Goal: Task Accomplishment & Management: Manage account settings

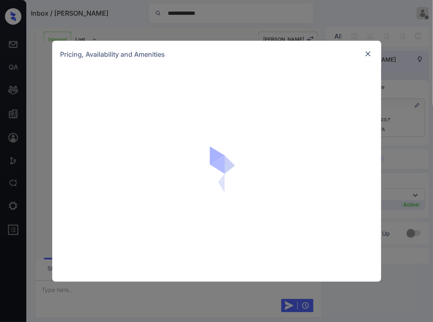
scroll to position [486, 0]
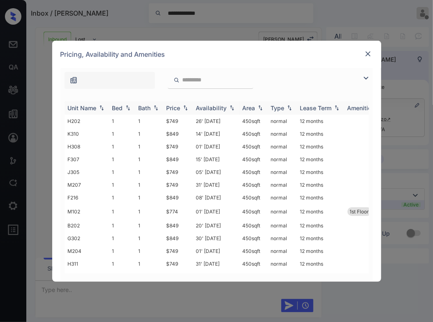
click at [126, 108] on img at bounding box center [128, 108] width 8 height 6
click at [128, 108] on img at bounding box center [128, 108] width 8 height 6
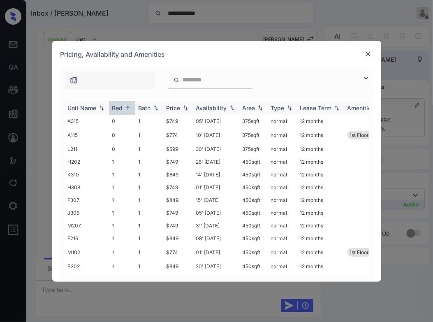
click at [128, 108] on img at bounding box center [128, 108] width 8 height 6
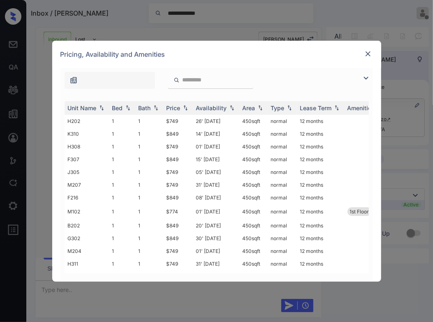
click at [365, 51] on img at bounding box center [368, 54] width 8 height 8
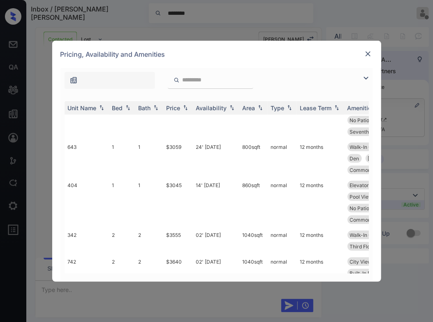
scroll to position [456, 0]
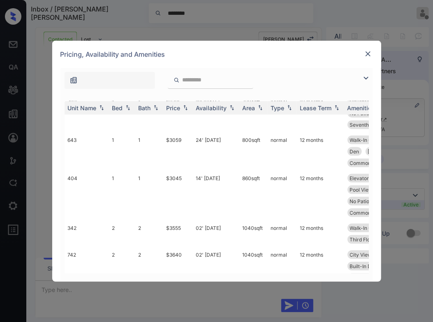
click at [366, 53] on img at bounding box center [368, 54] width 8 height 8
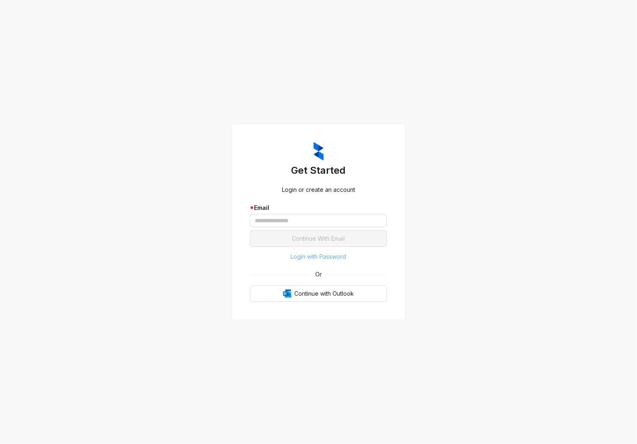
click at [313, 256] on span "Login with Password" at bounding box center [318, 256] width 55 height 9
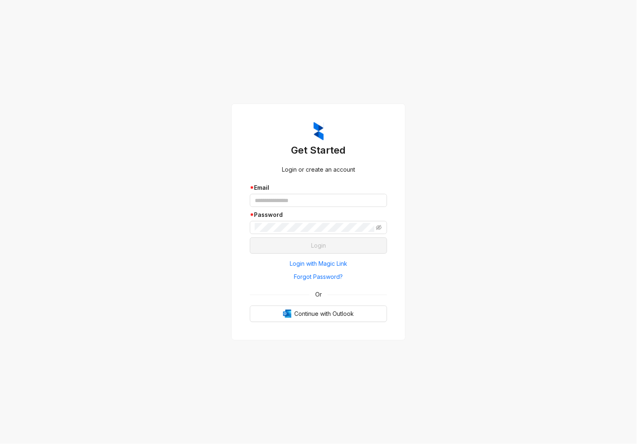
click at [309, 210] on div "* Password" at bounding box center [318, 214] width 137 height 9
click at [312, 201] on input "text" at bounding box center [318, 200] width 137 height 13
type input "**********"
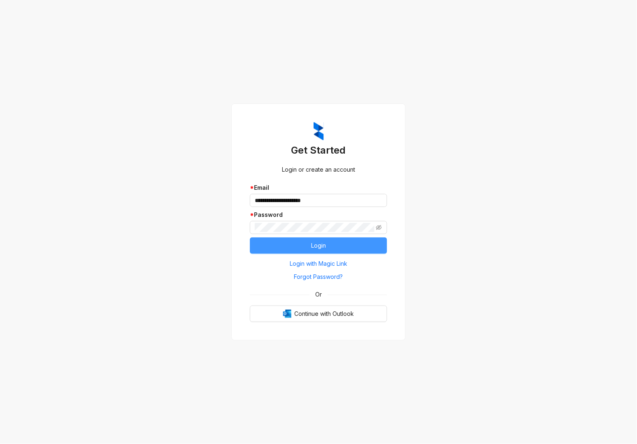
click at [293, 238] on button "Login" at bounding box center [318, 245] width 137 height 16
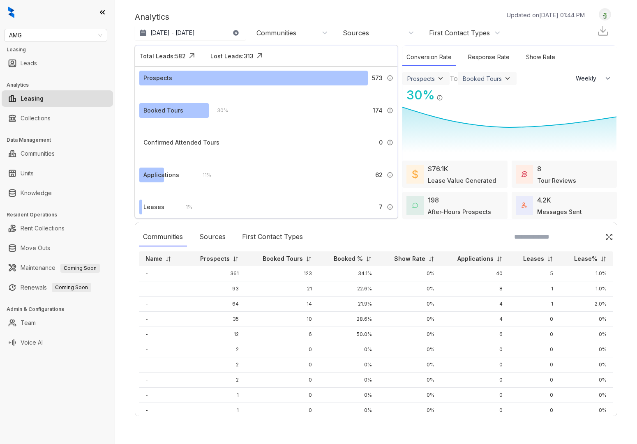
select select "******"
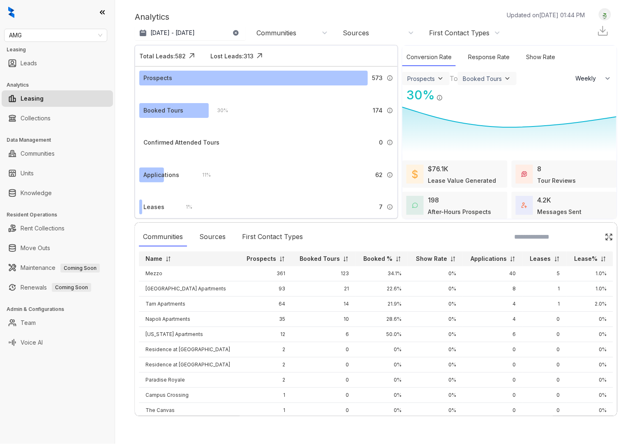
click at [296, 155] on div "Prospects 573 A prospect is any lead that is not labeled as ‘Not a Prospect’ or…" at bounding box center [266, 152] width 262 height 170
click at [48, 34] on span "AMG" at bounding box center [55, 35] width 93 height 12
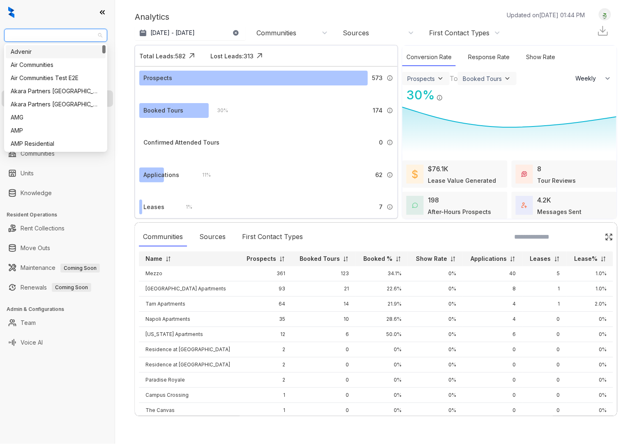
type input "*"
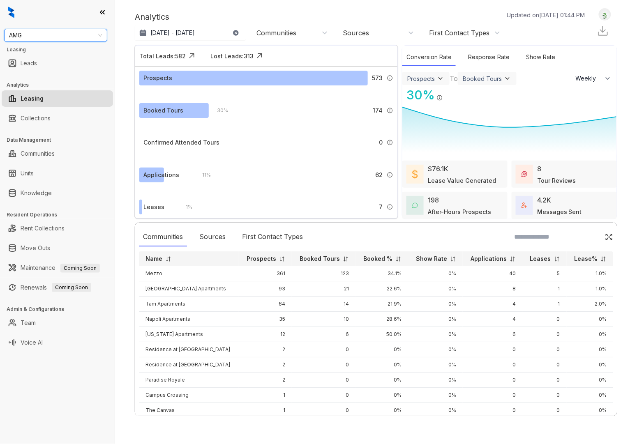
drag, startPoint x: 48, startPoint y: 34, endPoint x: -149, endPoint y: 3, distance: 199.1
click at [0, 3] on html "AMG AMG Leasing Leads Analytics Leasing Collections Data Management Communities…" at bounding box center [318, 222] width 637 height 444
type input "*"
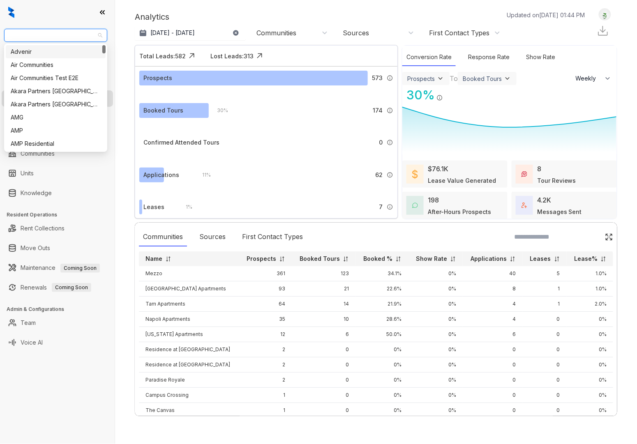
type input "*"
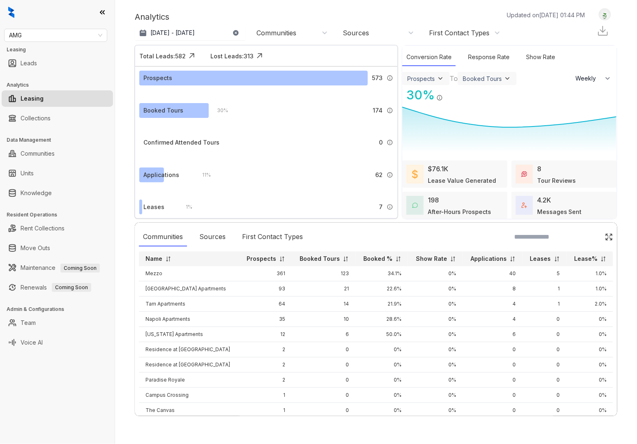
click at [33, 439] on div "AMG Leasing Leads Analytics Leasing Collections Data Management Communities Uni…" at bounding box center [57, 222] width 115 height 444
click at [52, 424] on div "AMG Leasing Leads Analytics Leasing Collections Data Management Communities Uni…" at bounding box center [57, 222] width 115 height 444
click at [79, 410] on div "AMG Leasing Leads Analytics Leasing Collections Data Management Communities Uni…" at bounding box center [57, 222] width 115 height 444
click at [77, 393] on div "AMG Leasing Leads Analytics Leasing Collections Data Management Communities Uni…" at bounding box center [57, 222] width 115 height 444
click at [41, 380] on div "AMG Leasing Leads Analytics Leasing Collections Data Management Communities Uni…" at bounding box center [57, 222] width 115 height 444
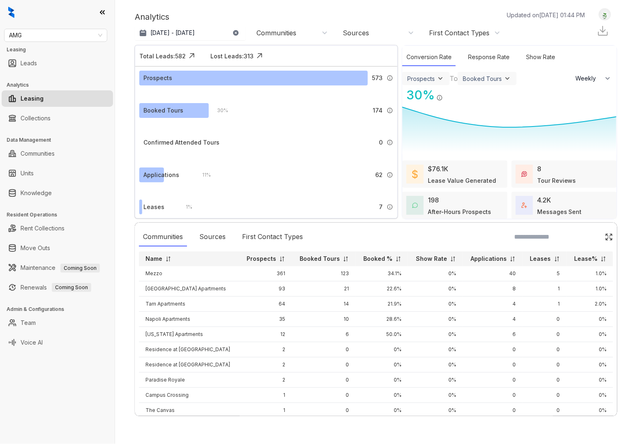
click at [79, 429] on div "AMG Leasing Leads Analytics Leasing Collections Data Management Communities Uni…" at bounding box center [57, 222] width 115 height 444
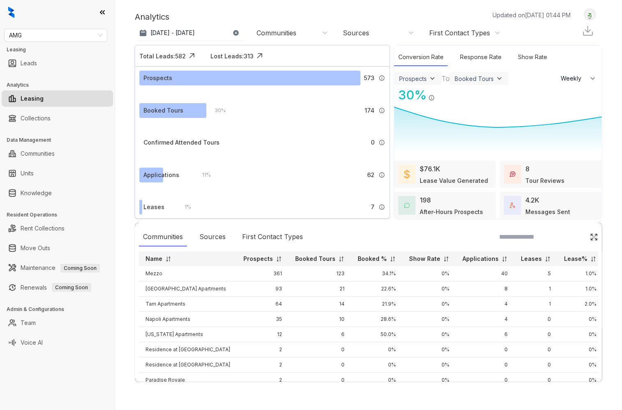
click at [81, 390] on div "AMG Leasing Leads Analytics Leasing Collections Data Management Communities Uni…" at bounding box center [57, 205] width 115 height 410
